Goal: Information Seeking & Learning: Learn about a topic

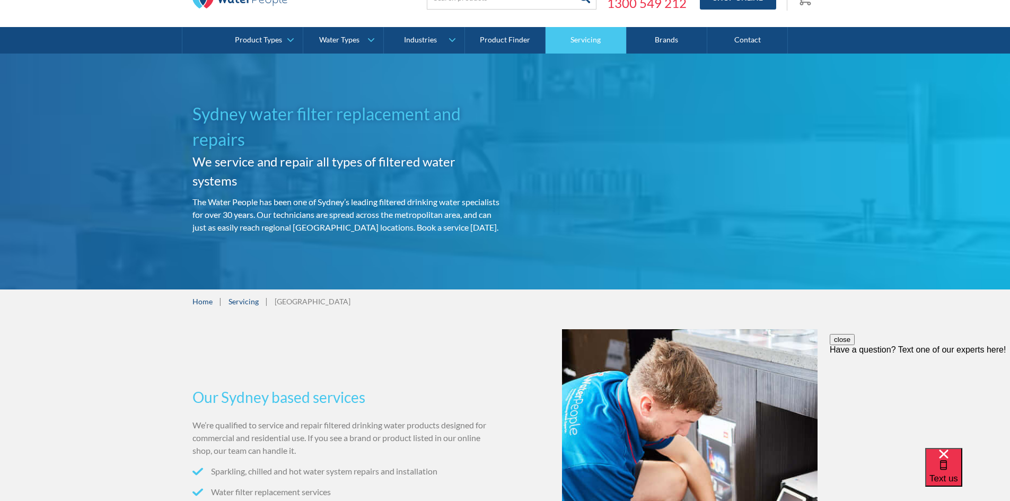
click at [605, 47] on link "Servicing" at bounding box center [586, 40] width 81 height 27
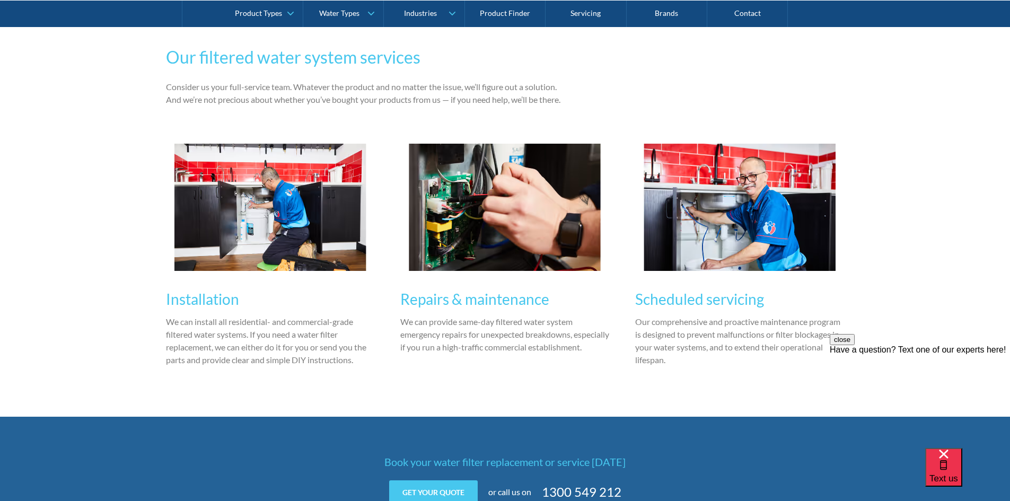
click at [522, 301] on h3 "Repairs & maintenance" at bounding box center [505, 299] width 210 height 22
drag, startPoint x: 681, startPoint y: 299, endPoint x: 672, endPoint y: 303, distance: 10.0
click at [679, 302] on h3 "Scheduled servicing" at bounding box center [740, 299] width 210 height 22
click at [205, 295] on h3 "Installation" at bounding box center [271, 299] width 210 height 22
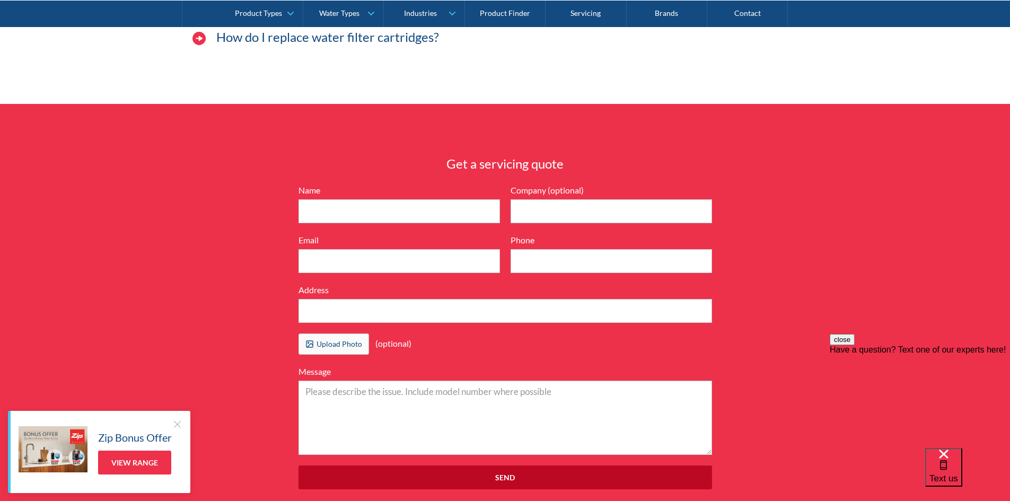
scroll to position [3178, 0]
